Goal: Task Accomplishment & Management: Use online tool/utility

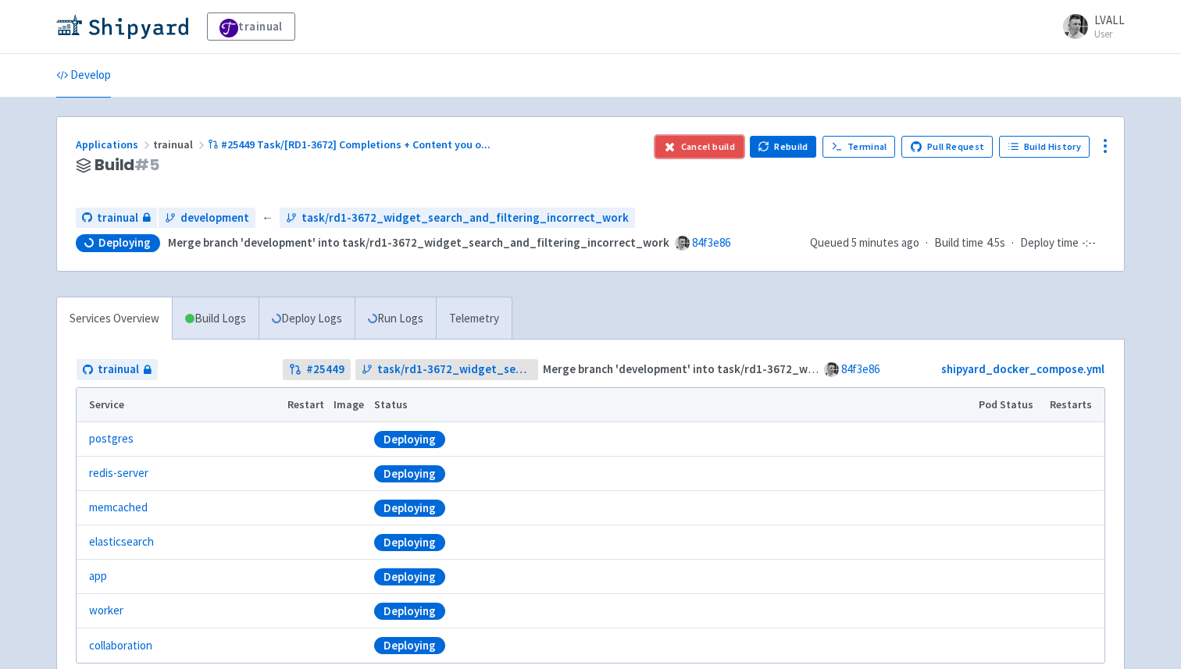
click at [716, 137] on button "Cancel build" at bounding box center [699, 147] width 88 height 22
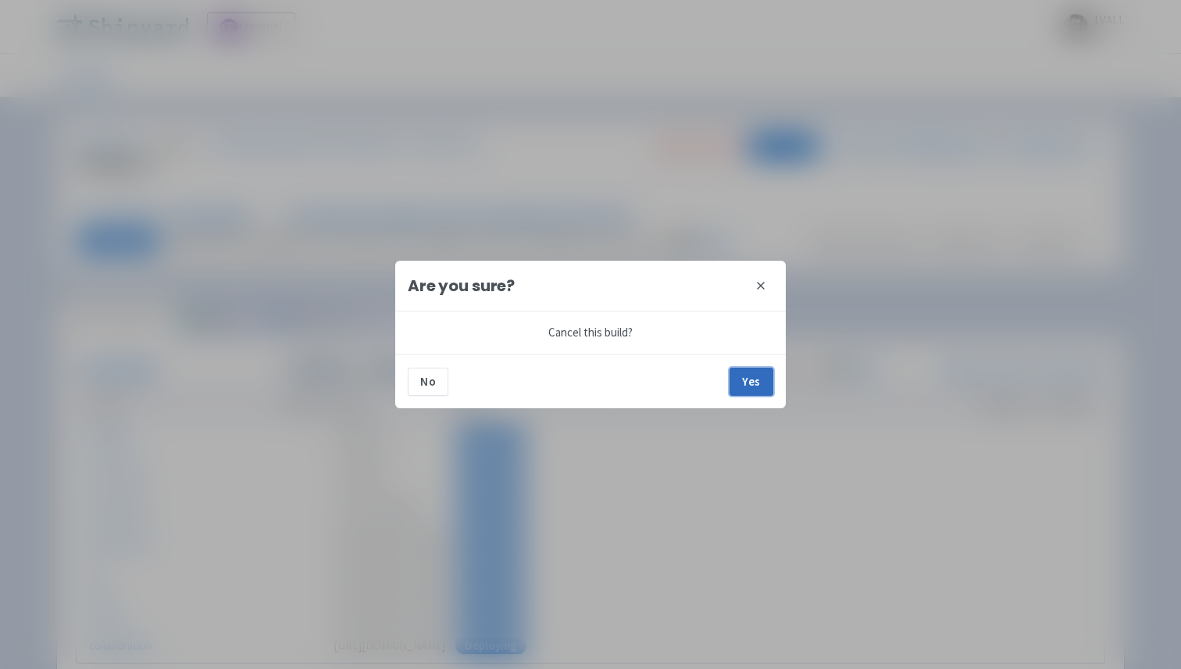
click at [754, 378] on button "Yes" at bounding box center [752, 382] width 44 height 28
